Goal: Information Seeking & Learning: Understand process/instructions

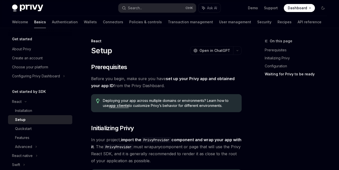
scroll to position [554, 0]
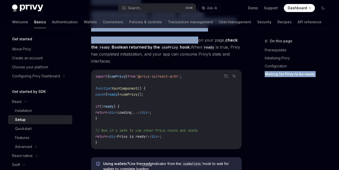
click at [259, 101] on div "On this page Prerequisites Initializing Privy Configuration Waiting for Privy t…" at bounding box center [293, 104] width 76 height 132
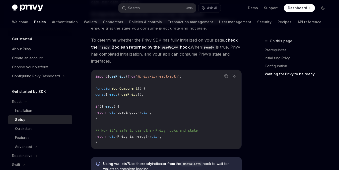
click at [224, 65] on span "To determine whether the Privy SDK has fully initialized on your page, check th…" at bounding box center [166, 51] width 150 height 28
click at [272, 107] on div "On this page Prerequisites Initializing Privy Configuration Waiting for Privy t…" at bounding box center [293, 104] width 76 height 132
drag, startPoint x: 243, startPoint y: 131, endPoint x: 247, endPoint y: 142, distance: 11.5
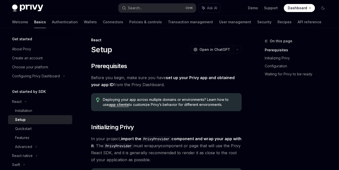
scroll to position [0, 0]
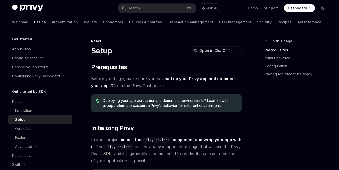
drag, startPoint x: 190, startPoint y: 56, endPoint x: 181, endPoint y: 56, distance: 8.8
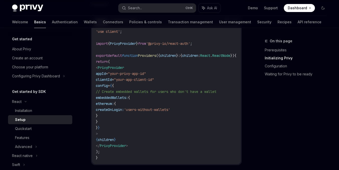
scroll to position [188, 0]
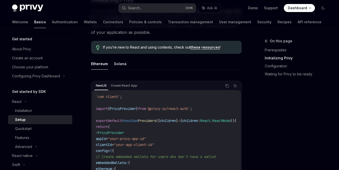
scroll to position [125, 0]
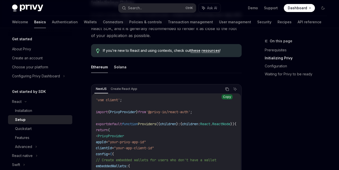
click at [227, 89] on icon "Copy the contents from the code block" at bounding box center [227, 89] width 4 height 4
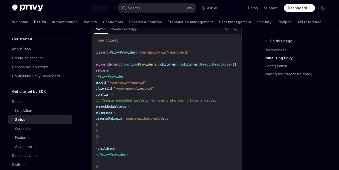
scroll to position [188, 0]
